Goal: Find specific page/section: Find specific page/section

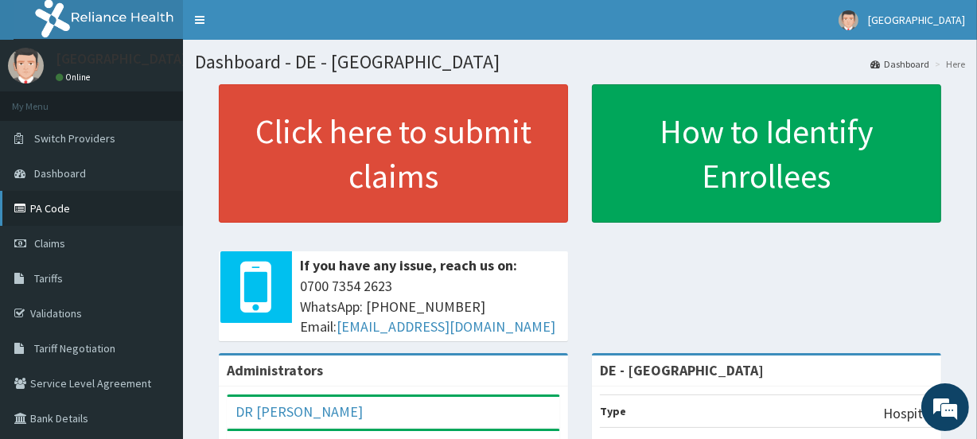
click at [41, 202] on link "PA Code" at bounding box center [91, 208] width 183 height 35
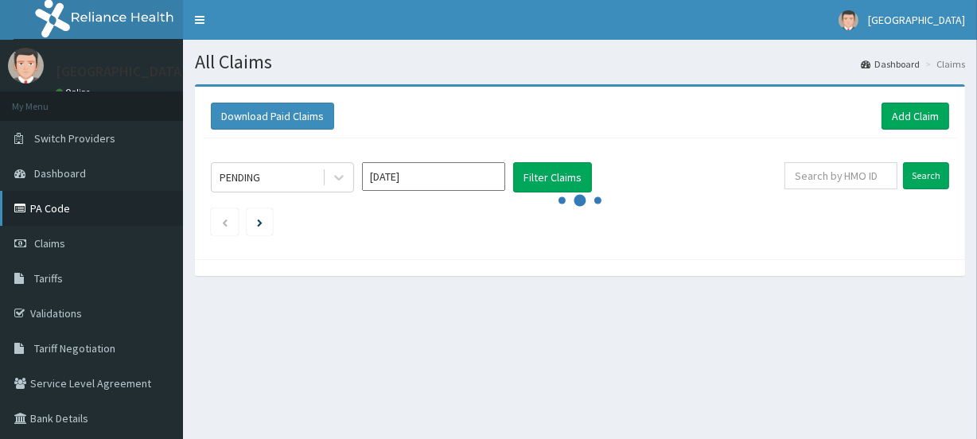
click at [52, 203] on link "PA Code" at bounding box center [91, 208] width 183 height 35
